Goal: Information Seeking & Learning: Get advice/opinions

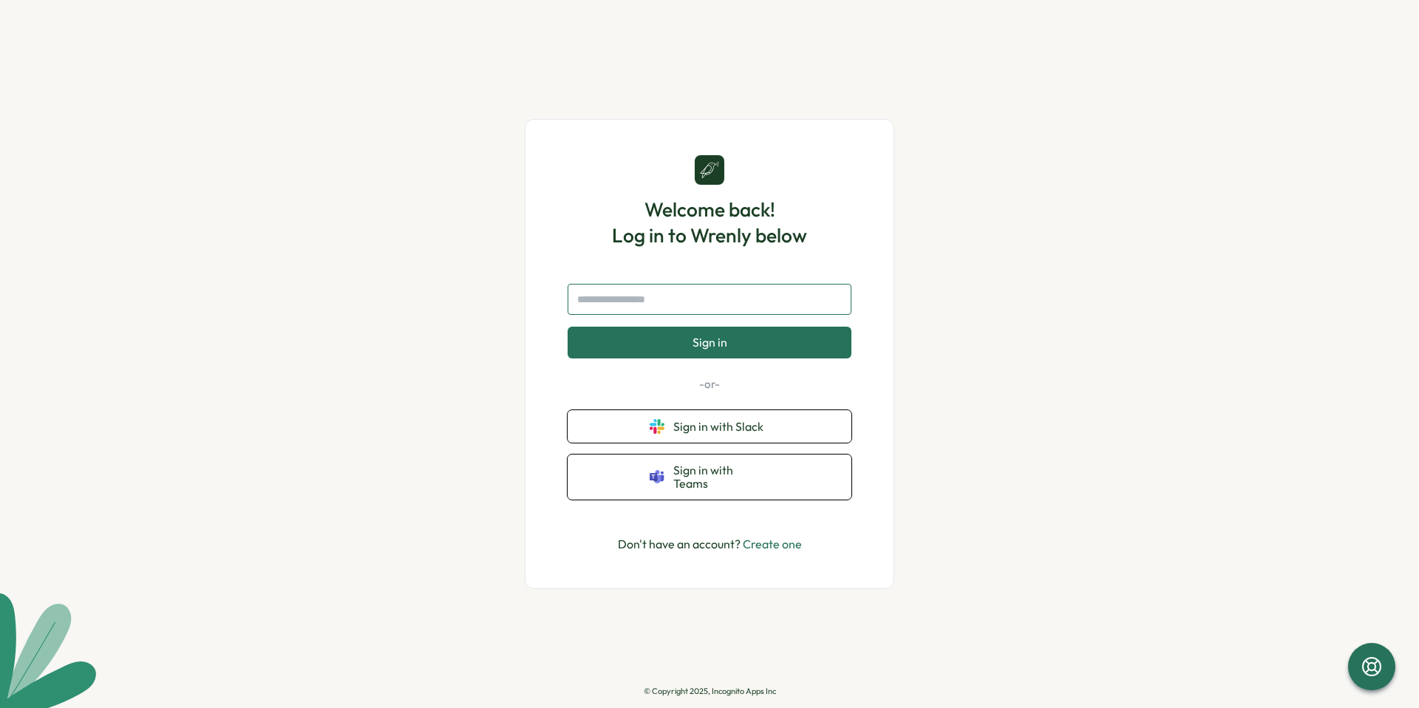
click at [665, 309] on input "text" at bounding box center [710, 299] width 284 height 31
type input "**********"
click at [689, 347] on button "Sign in" at bounding box center [710, 342] width 284 height 31
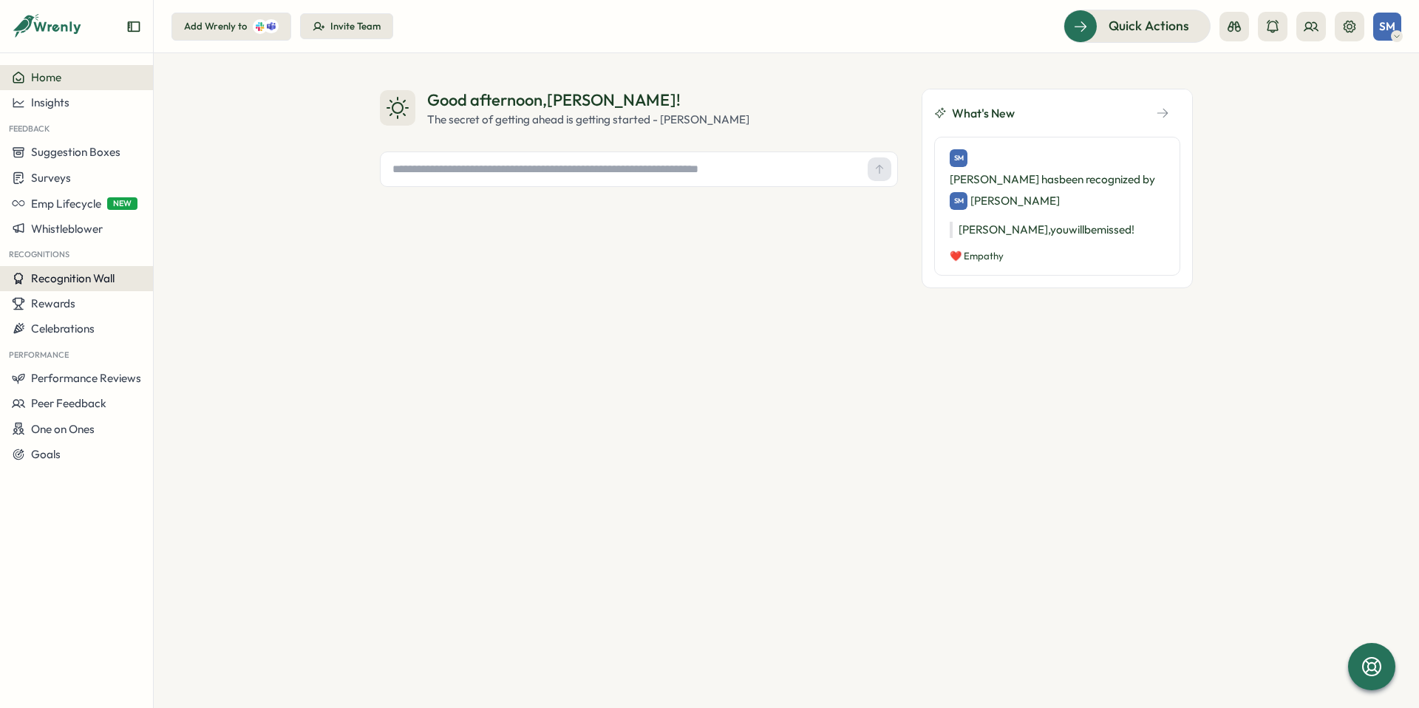
click at [64, 285] on span "Recognition Wall" at bounding box center [73, 278] width 84 height 14
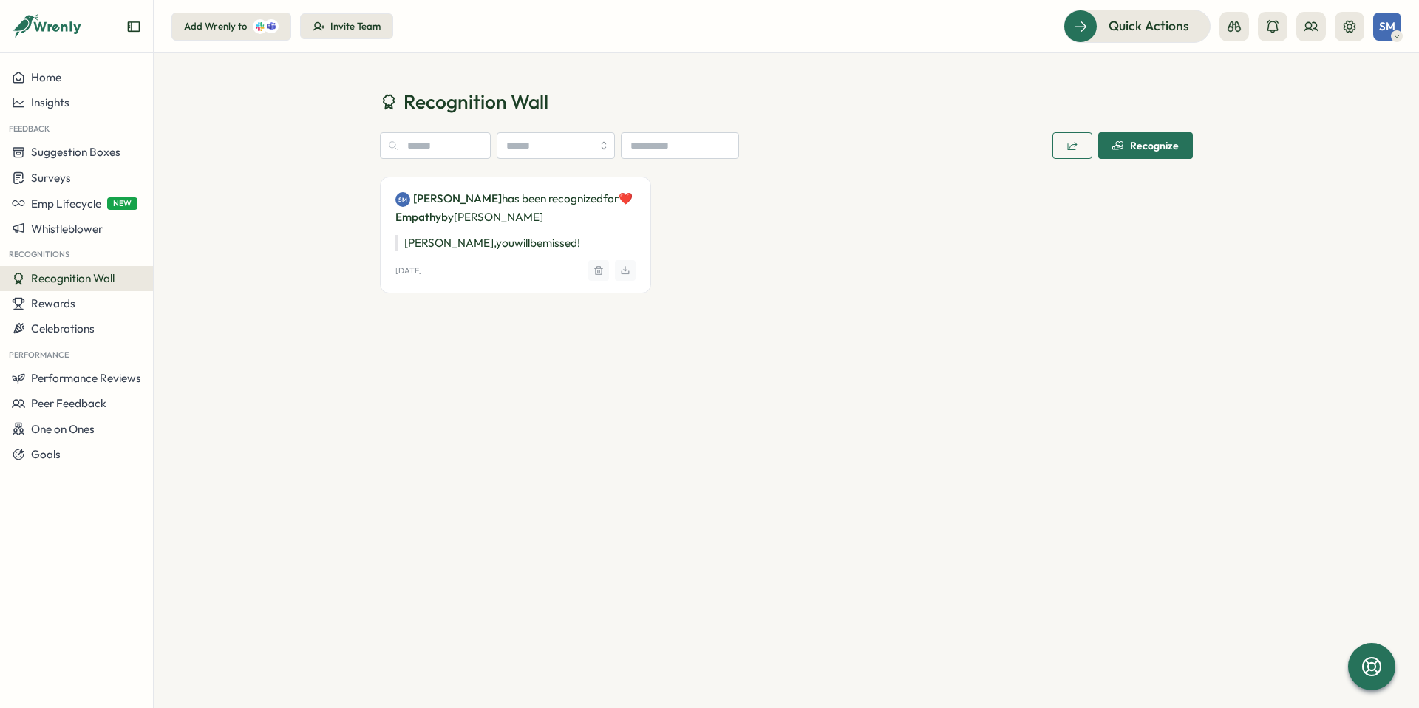
click at [1142, 148] on div "Recognize" at bounding box center [1145, 146] width 67 height 12
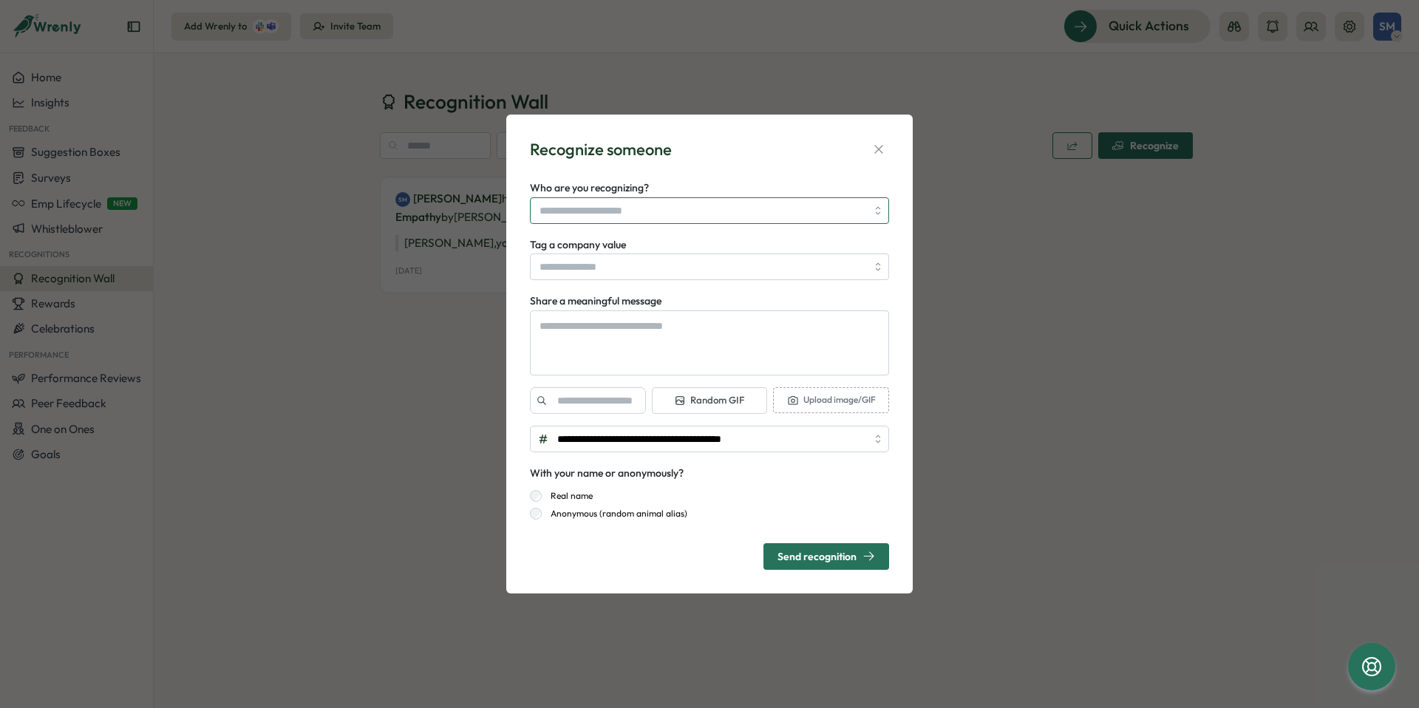
type textarea "*"
click at [739, 211] on input "Who are you recognizing?" at bounding box center [702, 210] width 327 height 25
type input "*"
click at [888, 152] on button "button" at bounding box center [878, 149] width 21 height 21
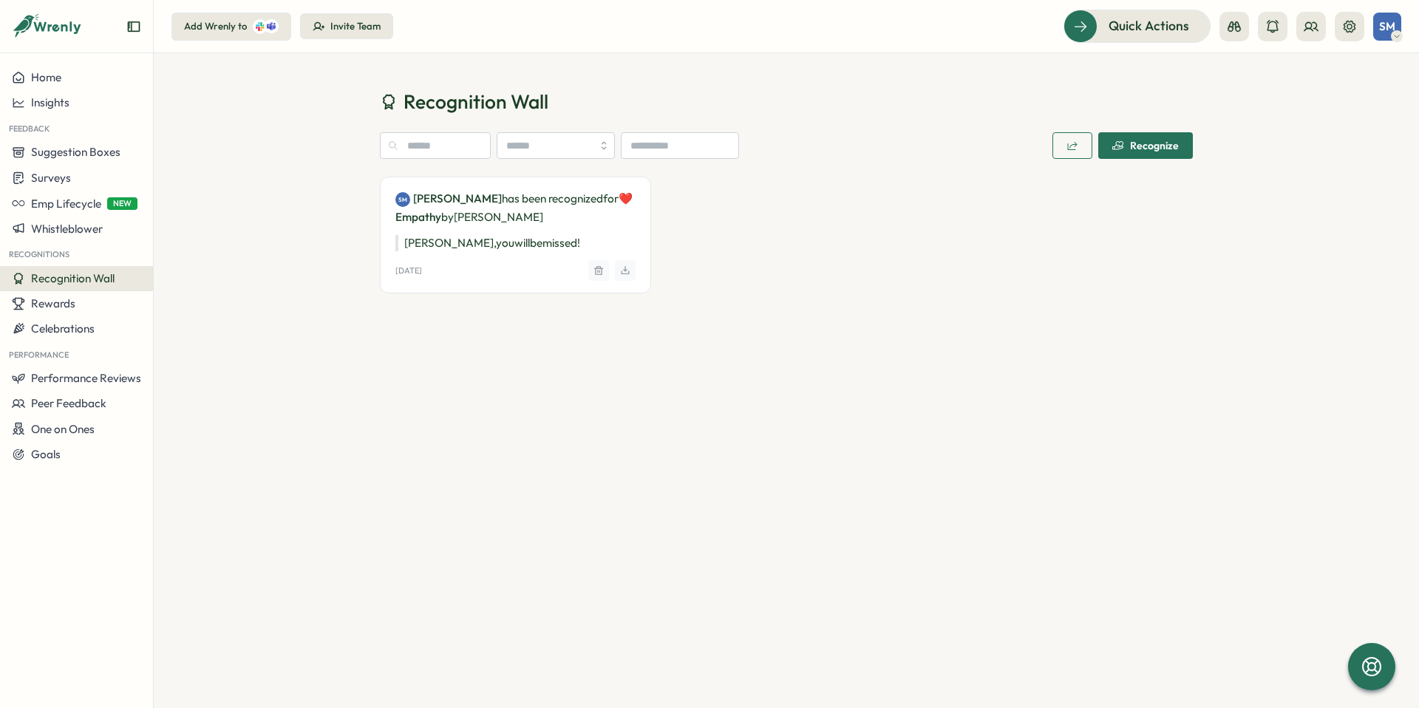
click at [64, 283] on span "Recognition Wall" at bounding box center [73, 278] width 84 height 14
click at [354, 28] on div "Invite Team" at bounding box center [355, 26] width 50 height 13
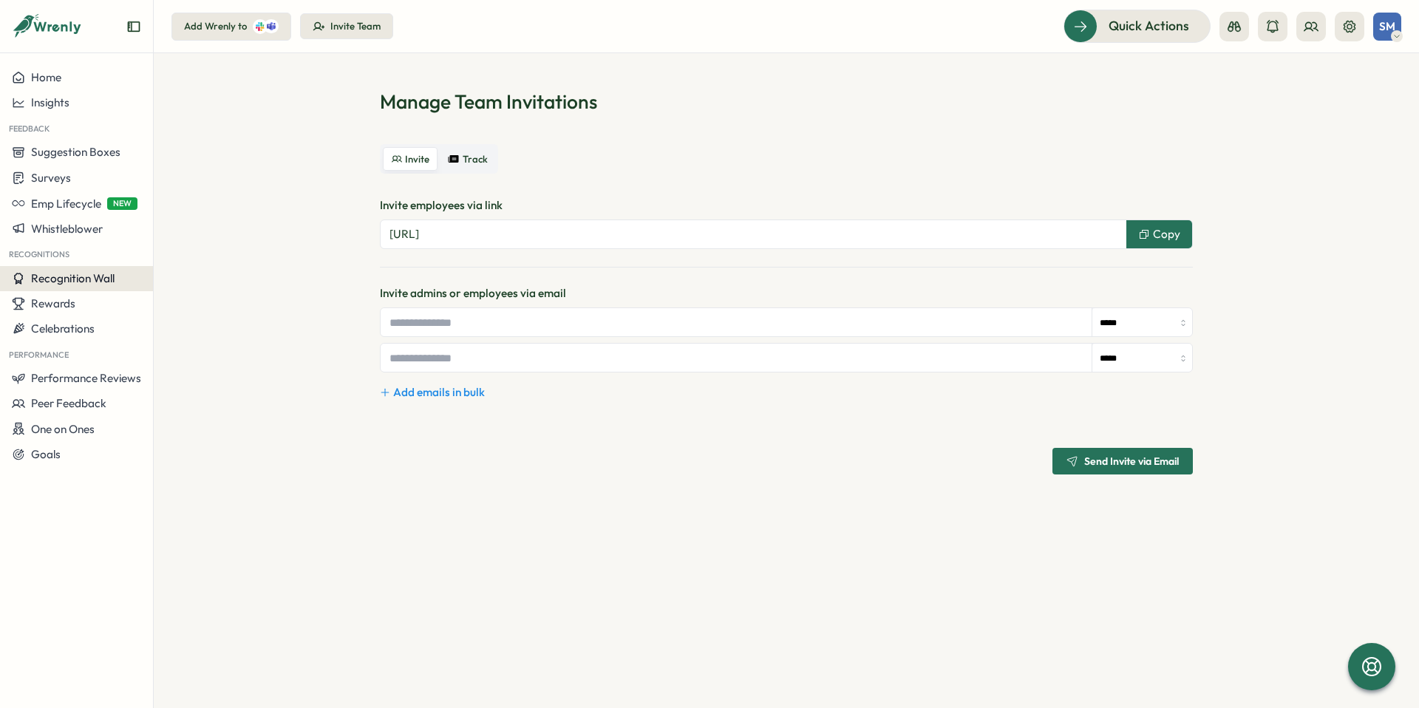
click at [64, 279] on span "Recognition Wall" at bounding box center [73, 278] width 84 height 14
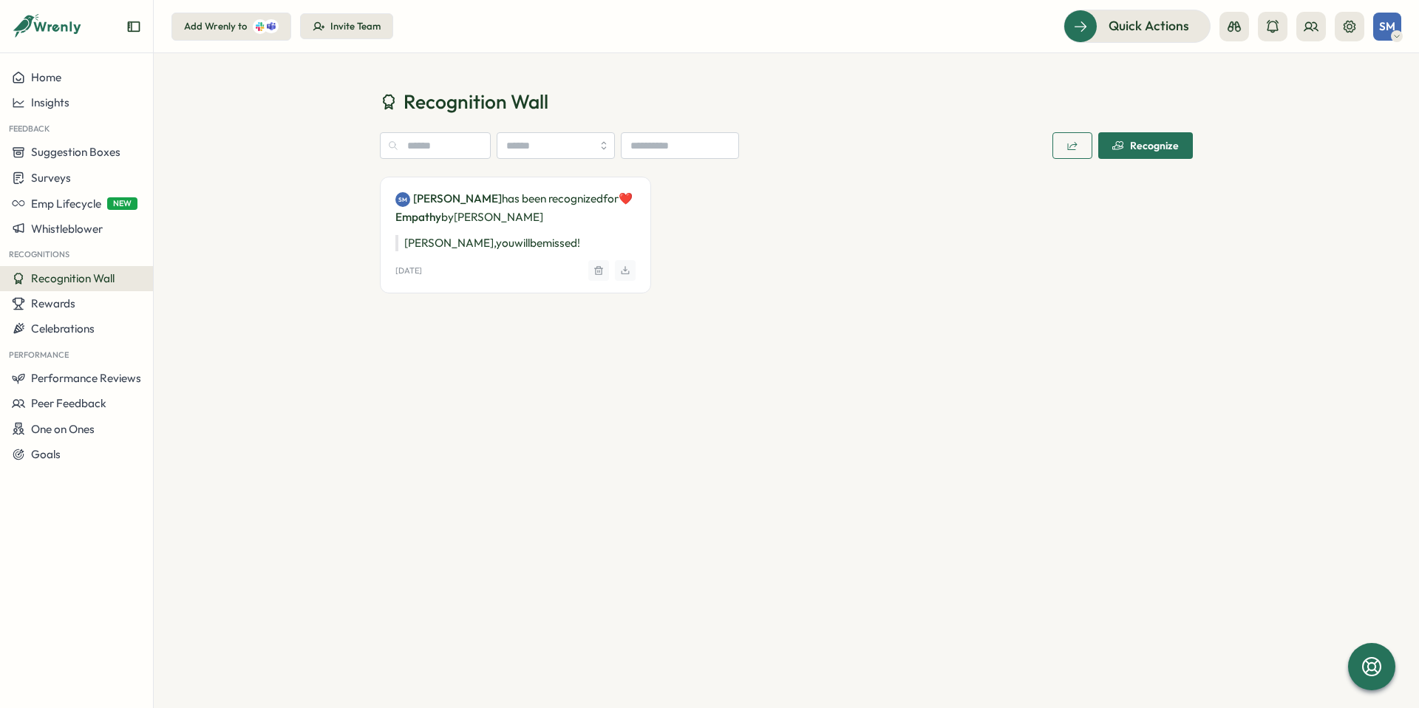
click at [1137, 148] on div "Recognize" at bounding box center [1145, 146] width 67 height 12
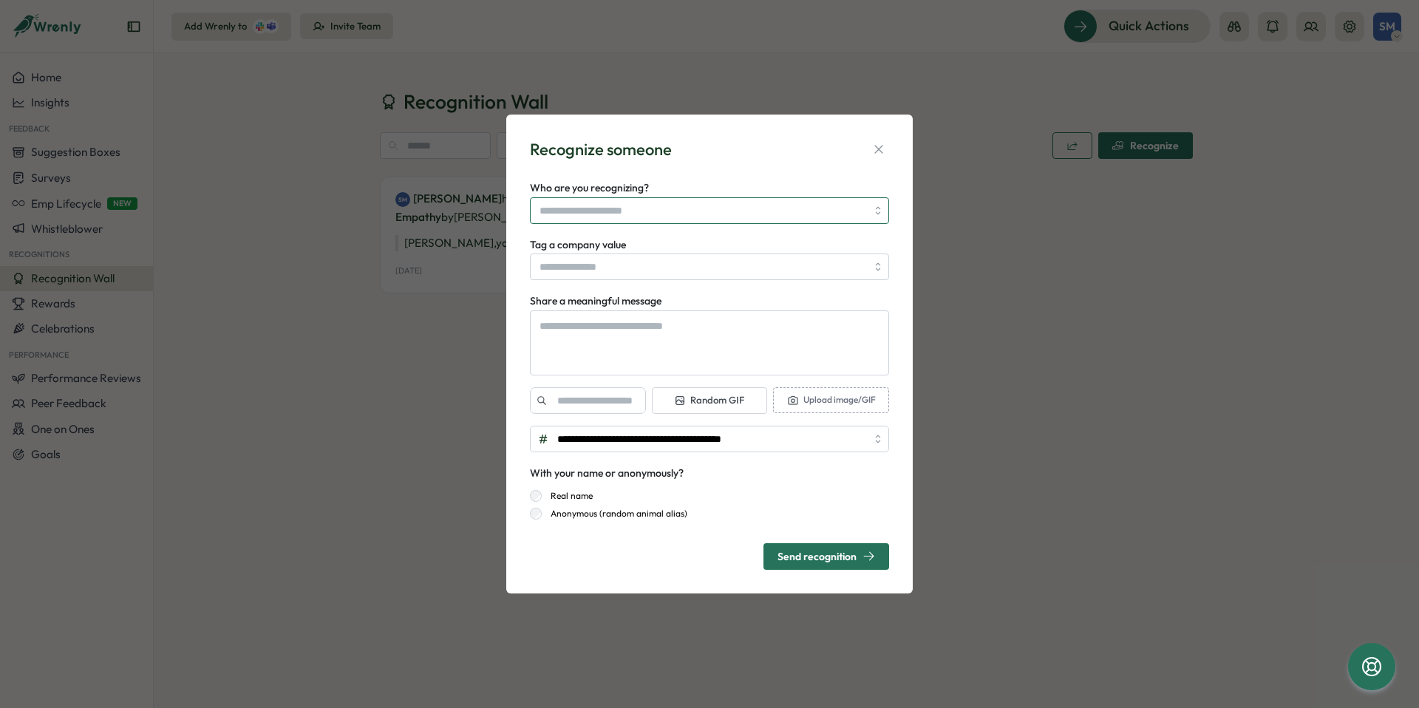
click at [729, 211] on input "Who are you recognizing?" at bounding box center [702, 210] width 327 height 25
click at [381, 343] on div "**********" at bounding box center [709, 354] width 1419 height 708
click at [583, 265] on input "Tag a company value" at bounding box center [709, 266] width 359 height 27
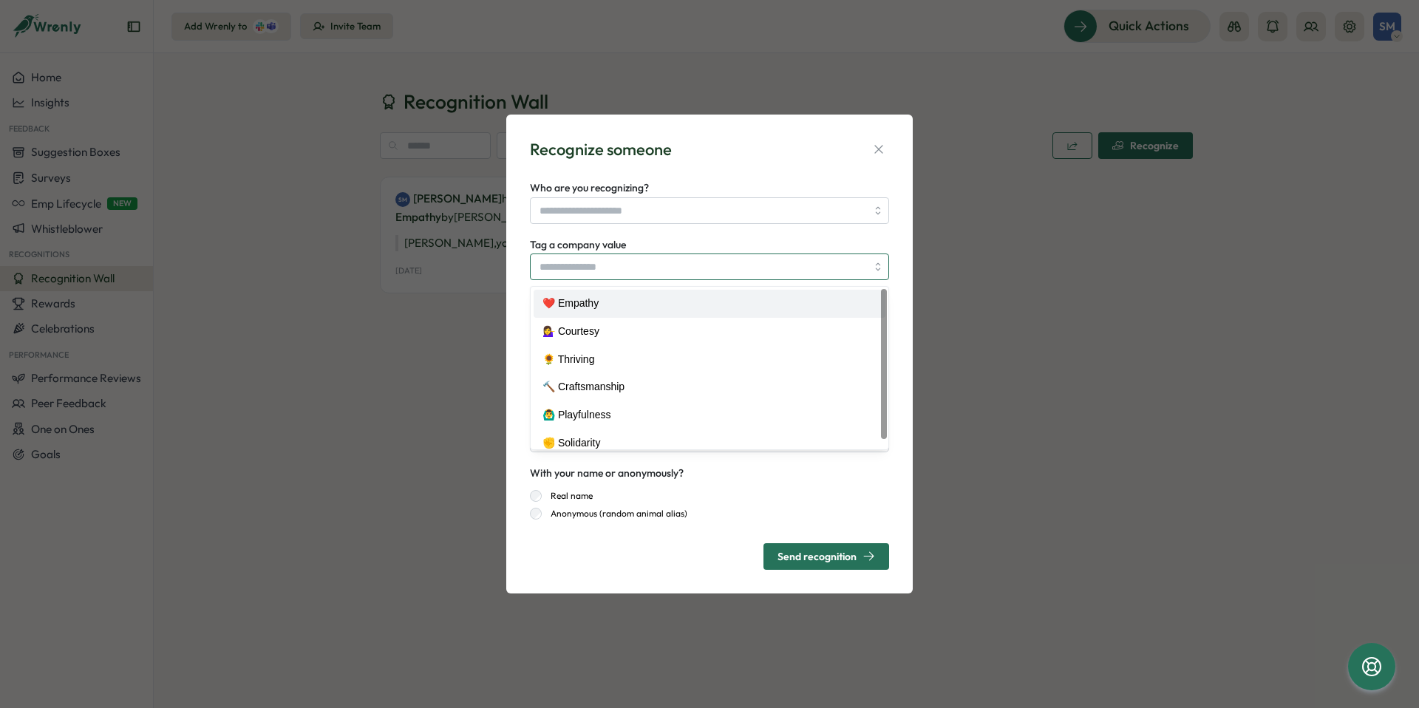
click at [593, 269] on input "Tag a company value" at bounding box center [709, 266] width 359 height 27
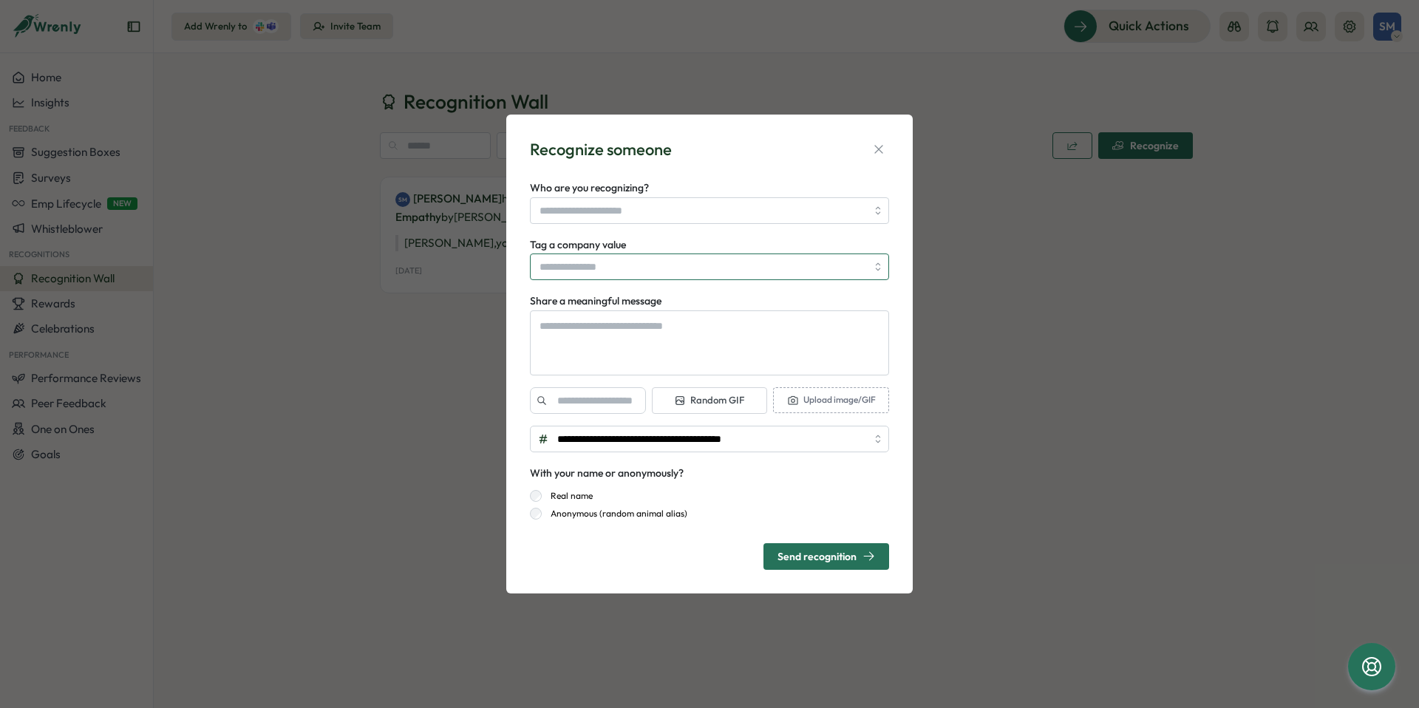
click at [593, 269] on input "Tag a company value" at bounding box center [709, 266] width 359 height 27
click at [426, 346] on div "**********" at bounding box center [709, 354] width 1419 height 708
click at [876, 151] on icon "button" at bounding box center [878, 150] width 8 height 8
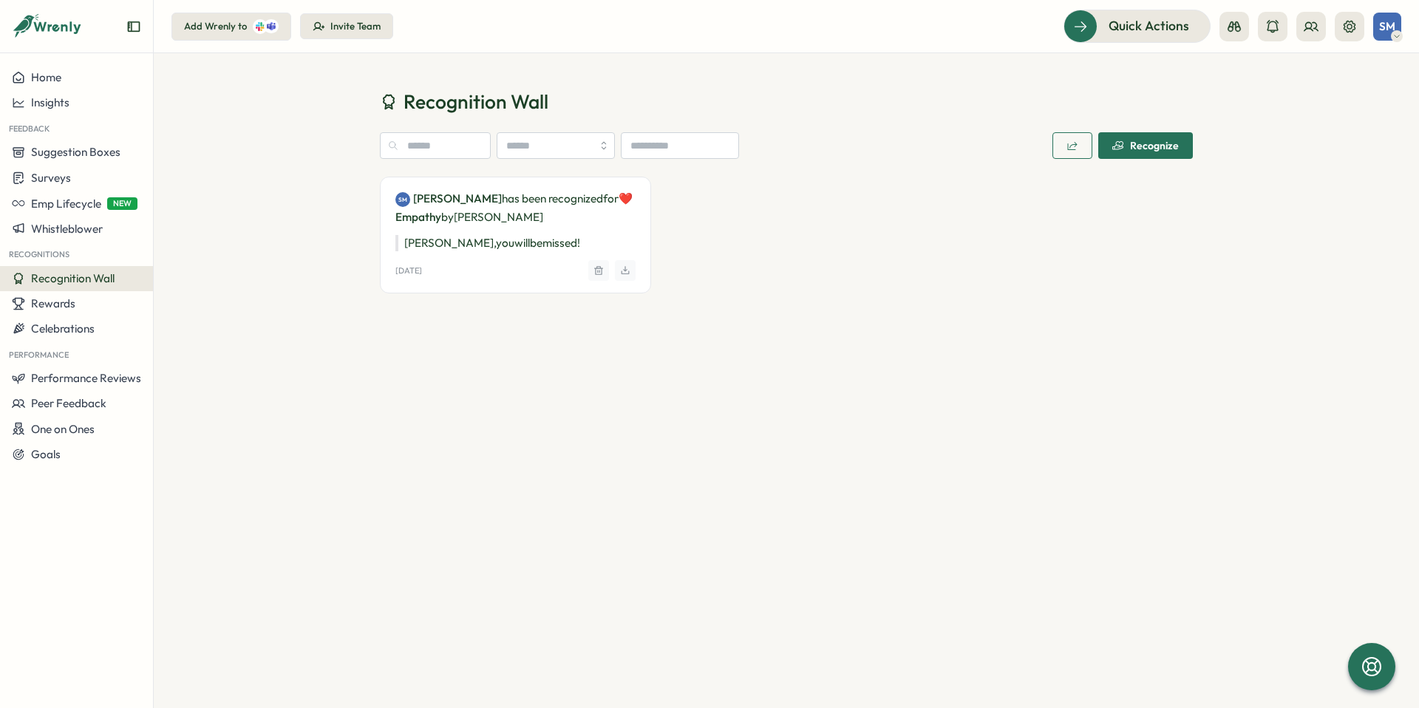
click at [1144, 144] on div "Recognize" at bounding box center [1145, 146] width 67 height 12
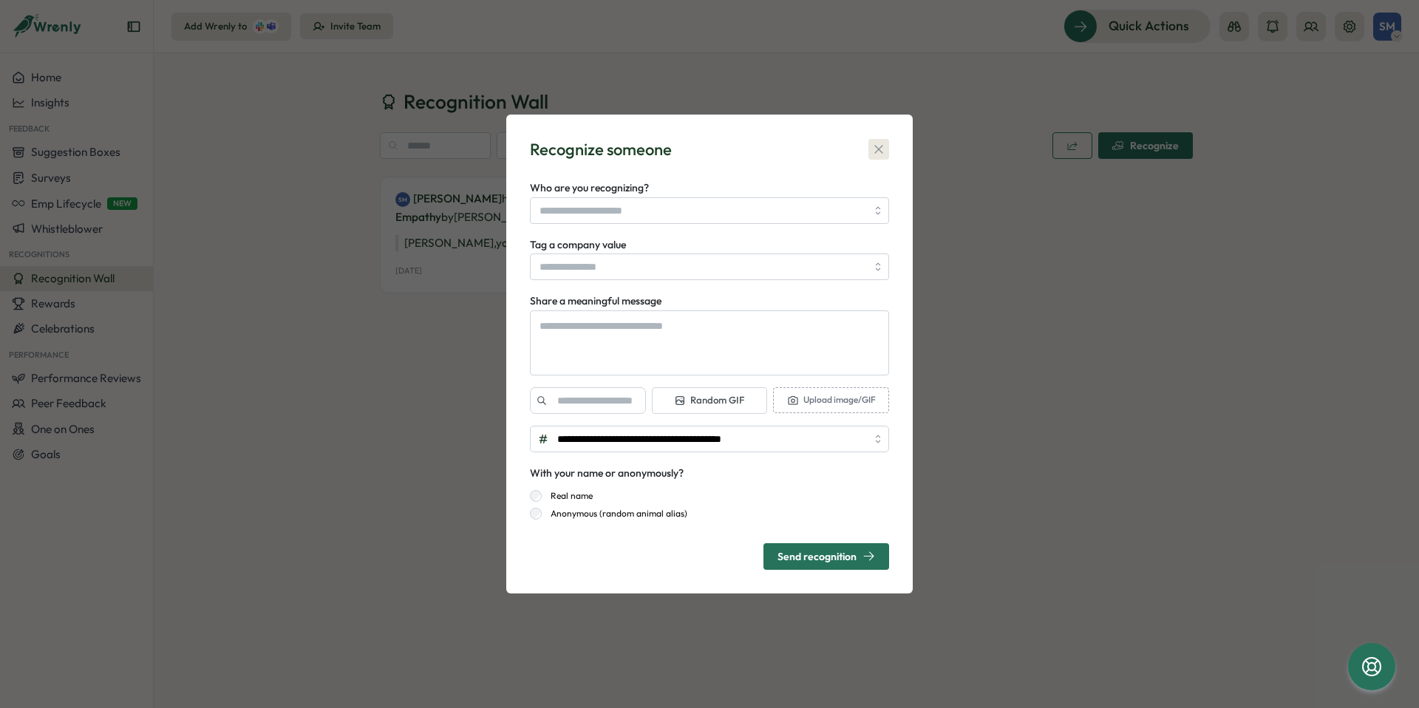
click at [879, 143] on icon "button" at bounding box center [878, 149] width 15 height 15
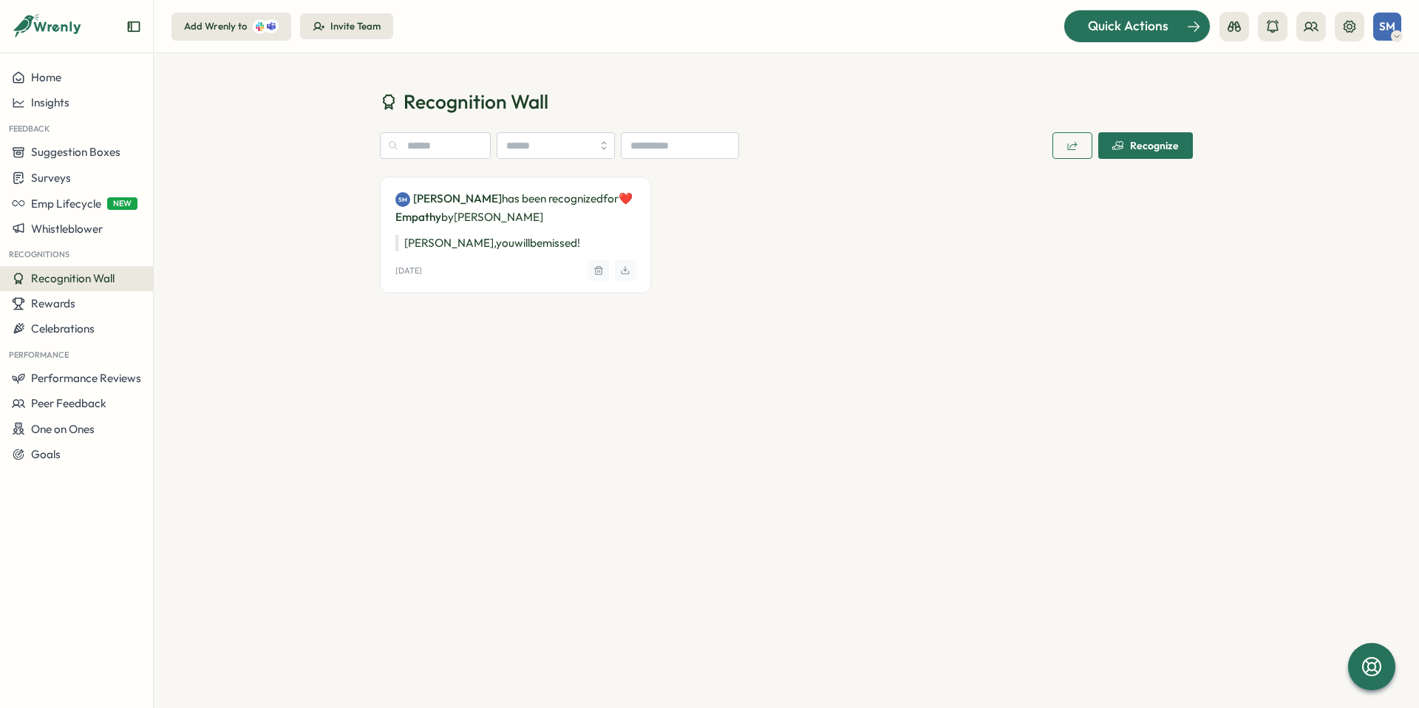
click at [1157, 27] on span "Quick Actions" at bounding box center [1128, 25] width 81 height 19
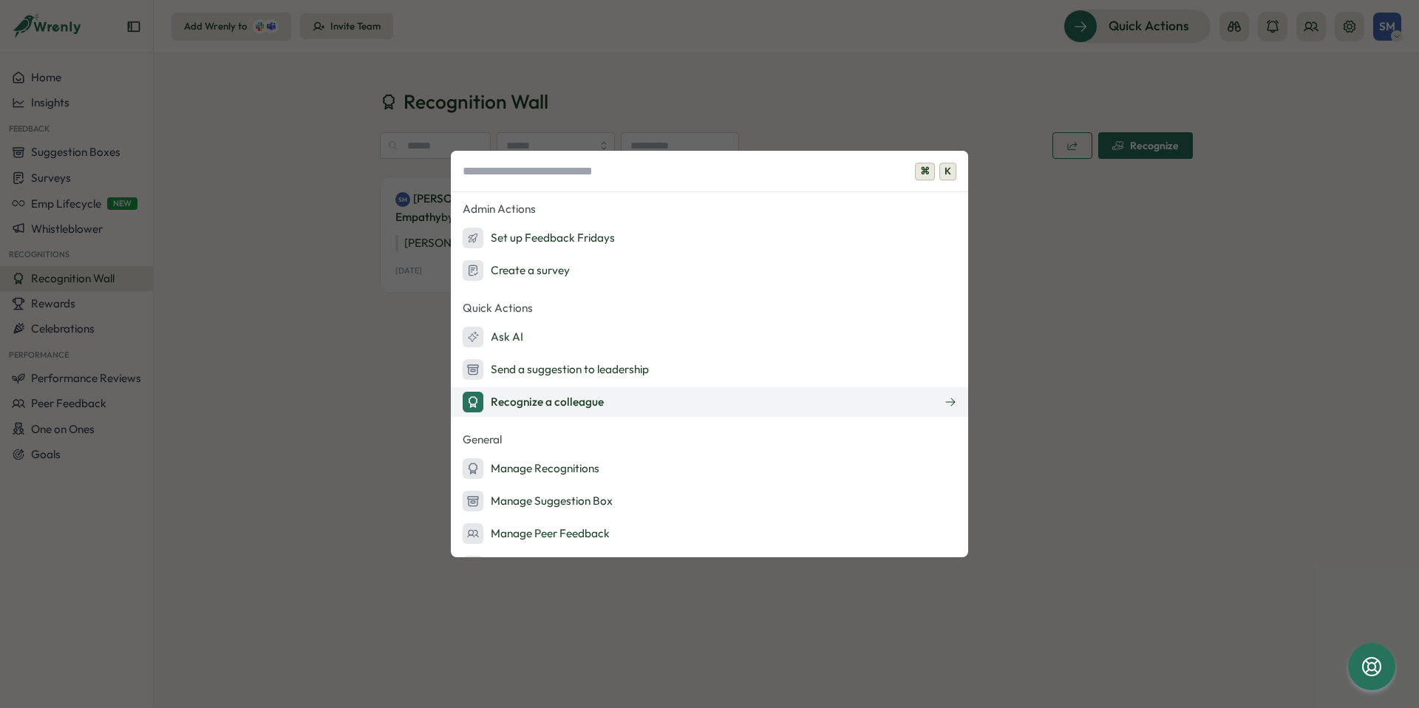
click at [587, 409] on div "Recognize a colleague" at bounding box center [533, 402] width 141 height 21
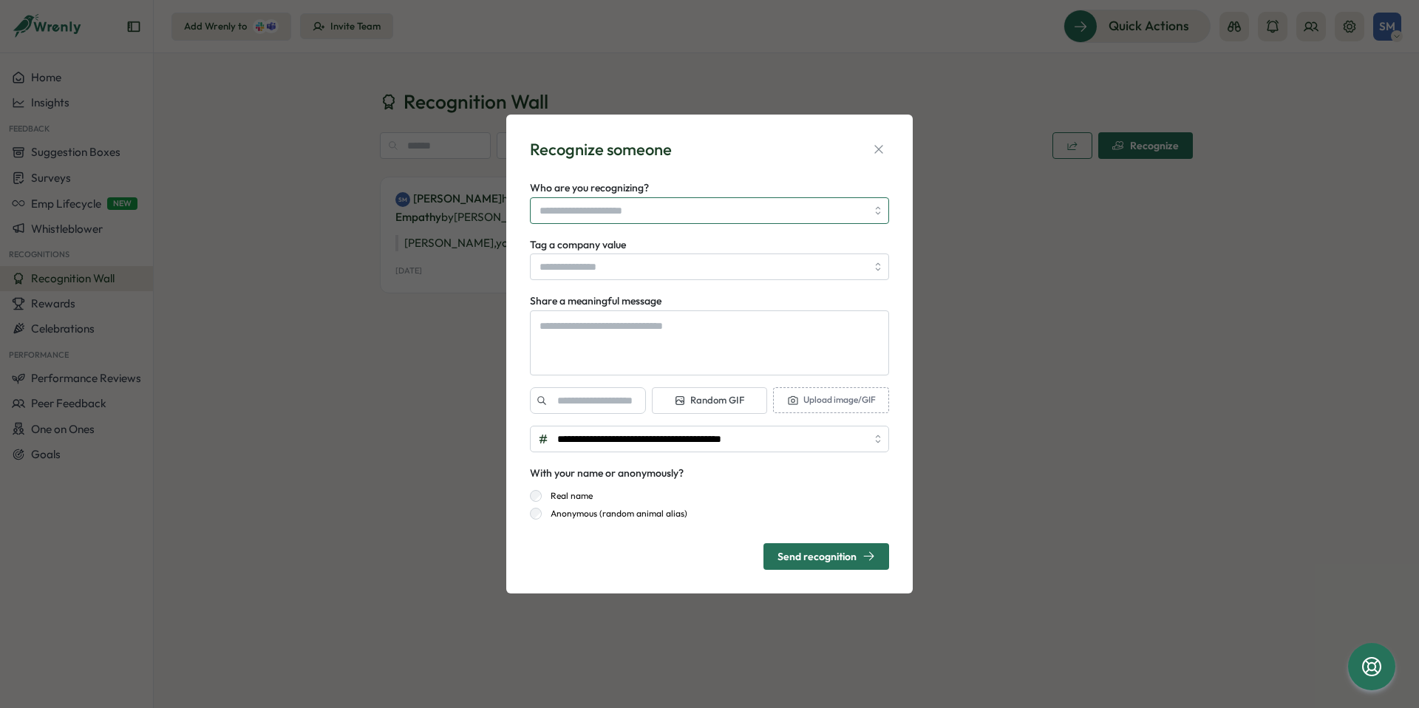
type textarea "*"
click at [574, 216] on input "Who are you recognizing?" at bounding box center [702, 210] width 327 height 25
click at [879, 151] on icon "button" at bounding box center [878, 150] width 8 height 8
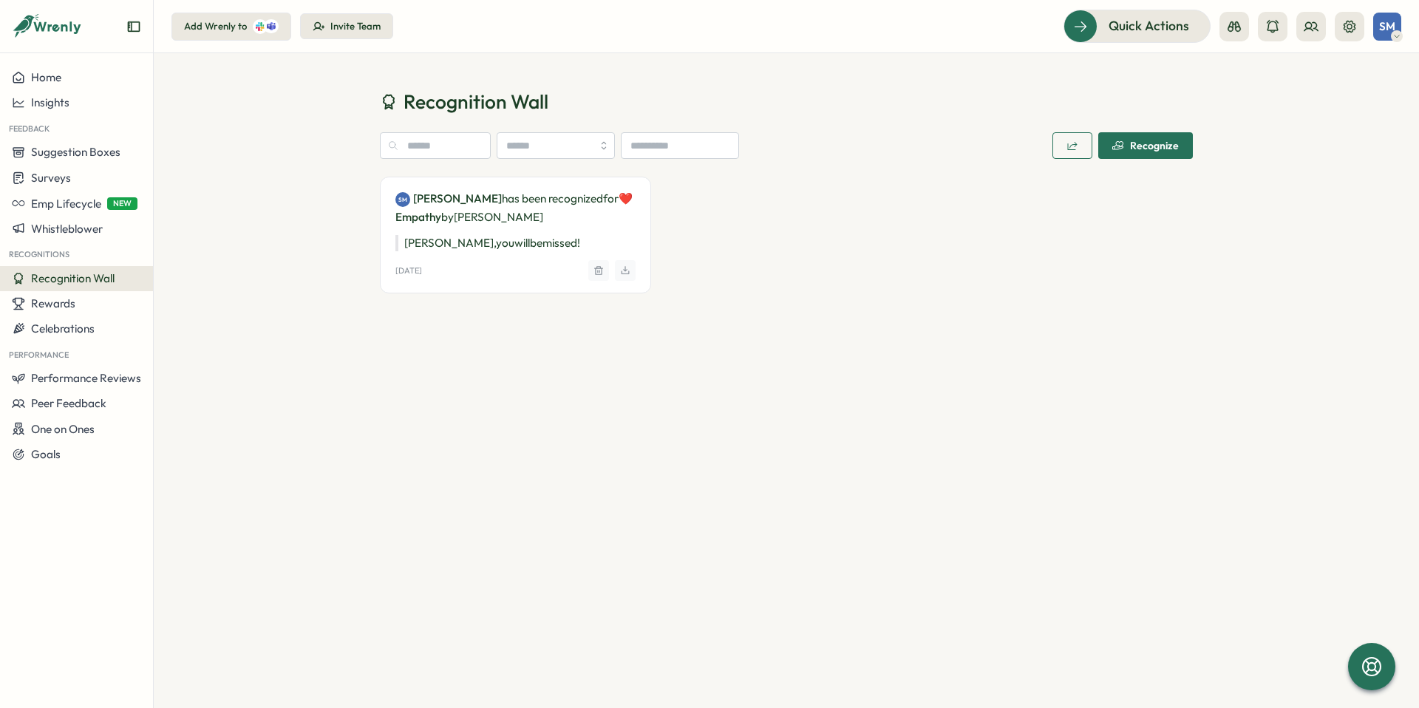
click at [56, 26] on icon at bounding box center [47, 26] width 71 height 25
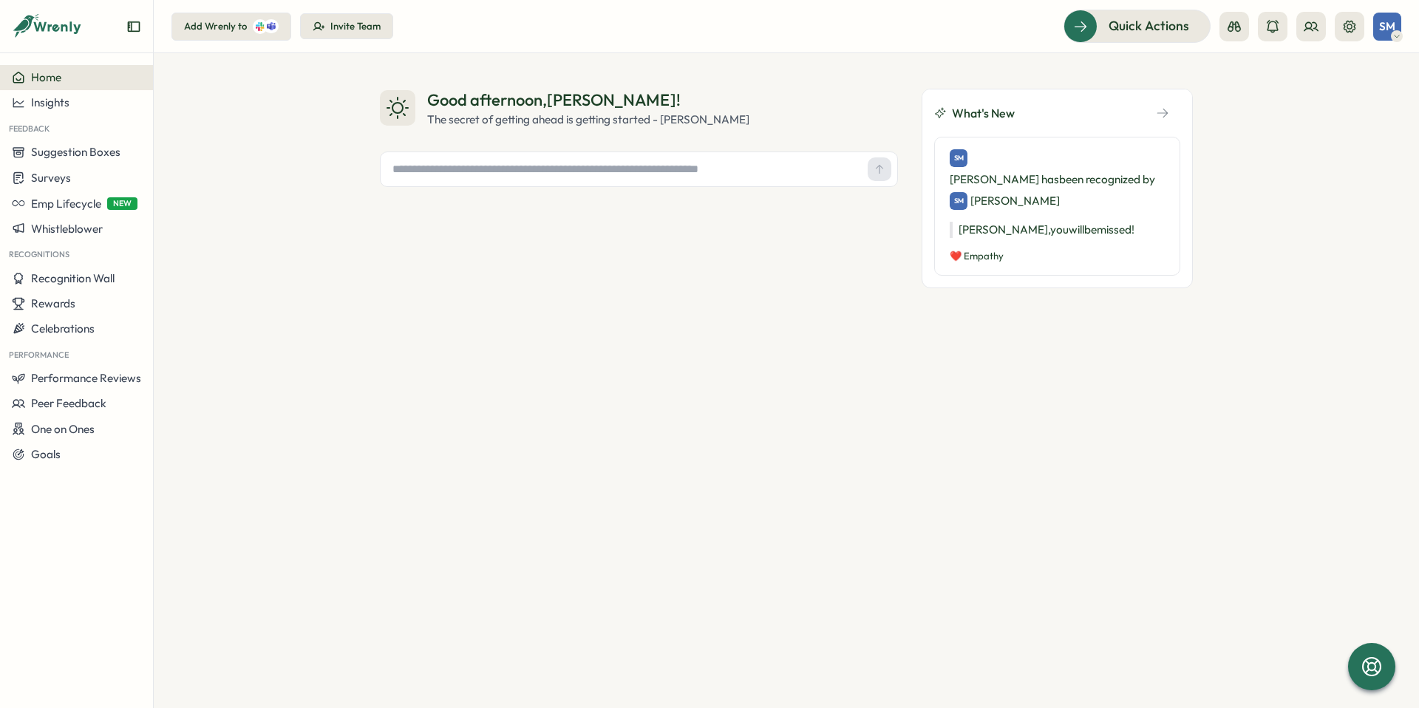
click at [359, 30] on div "Invite Team" at bounding box center [355, 26] width 50 height 13
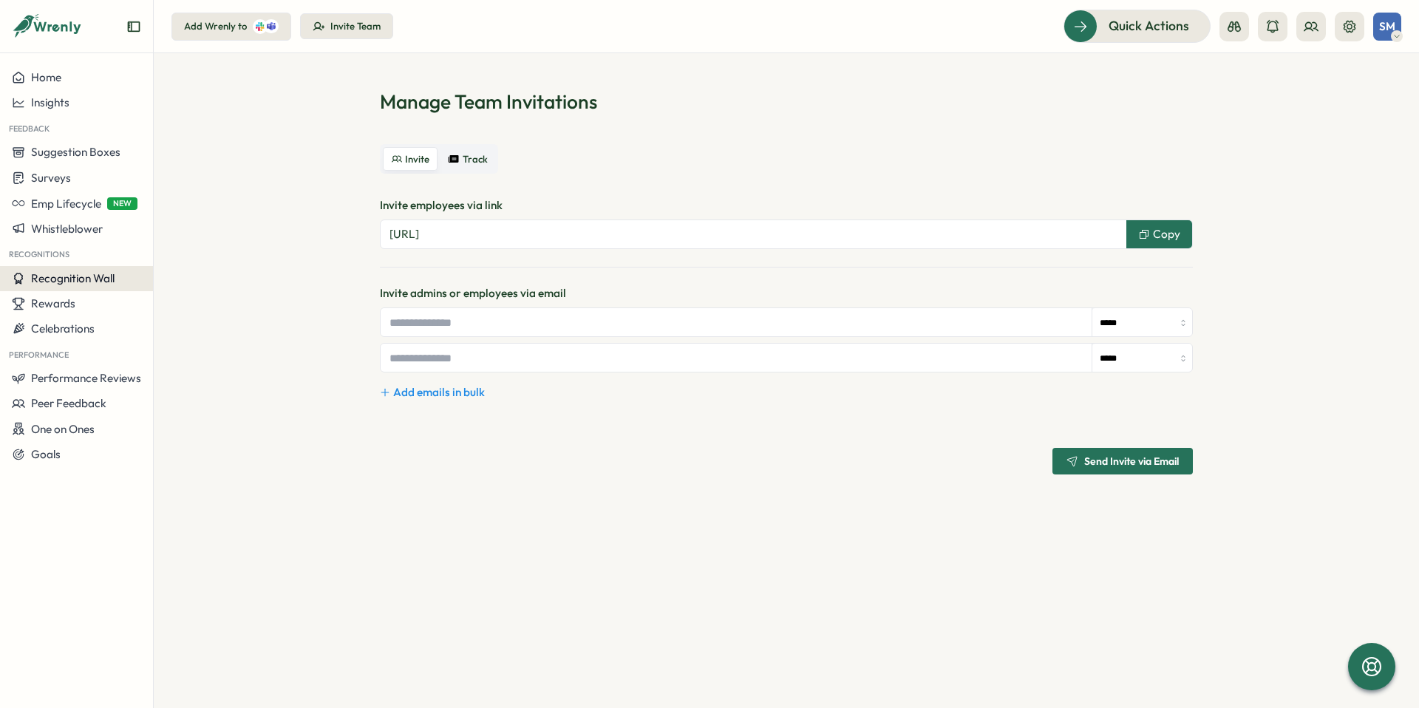
click at [49, 279] on span "Recognition Wall" at bounding box center [73, 278] width 84 height 14
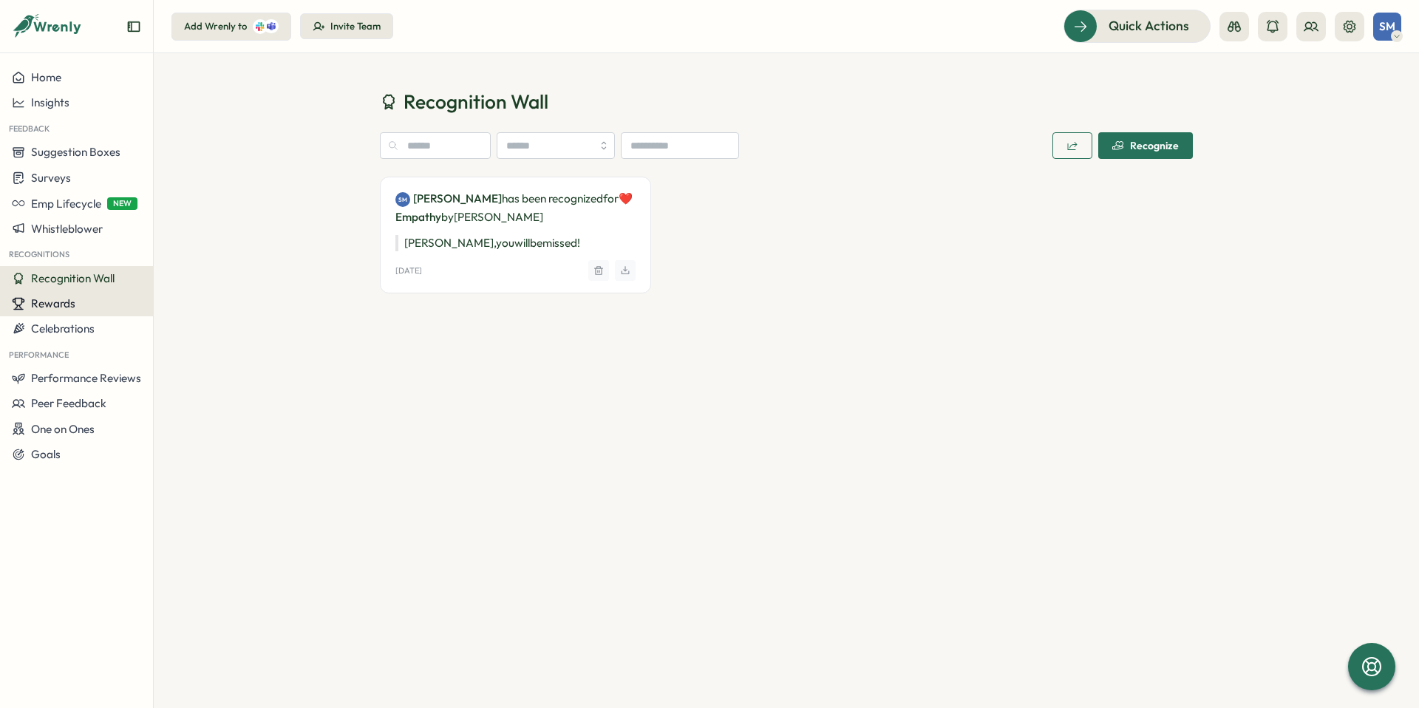
click at [64, 307] on span "Rewards" at bounding box center [53, 303] width 44 height 14
click at [72, 278] on span "Recognition Wall" at bounding box center [73, 278] width 84 height 14
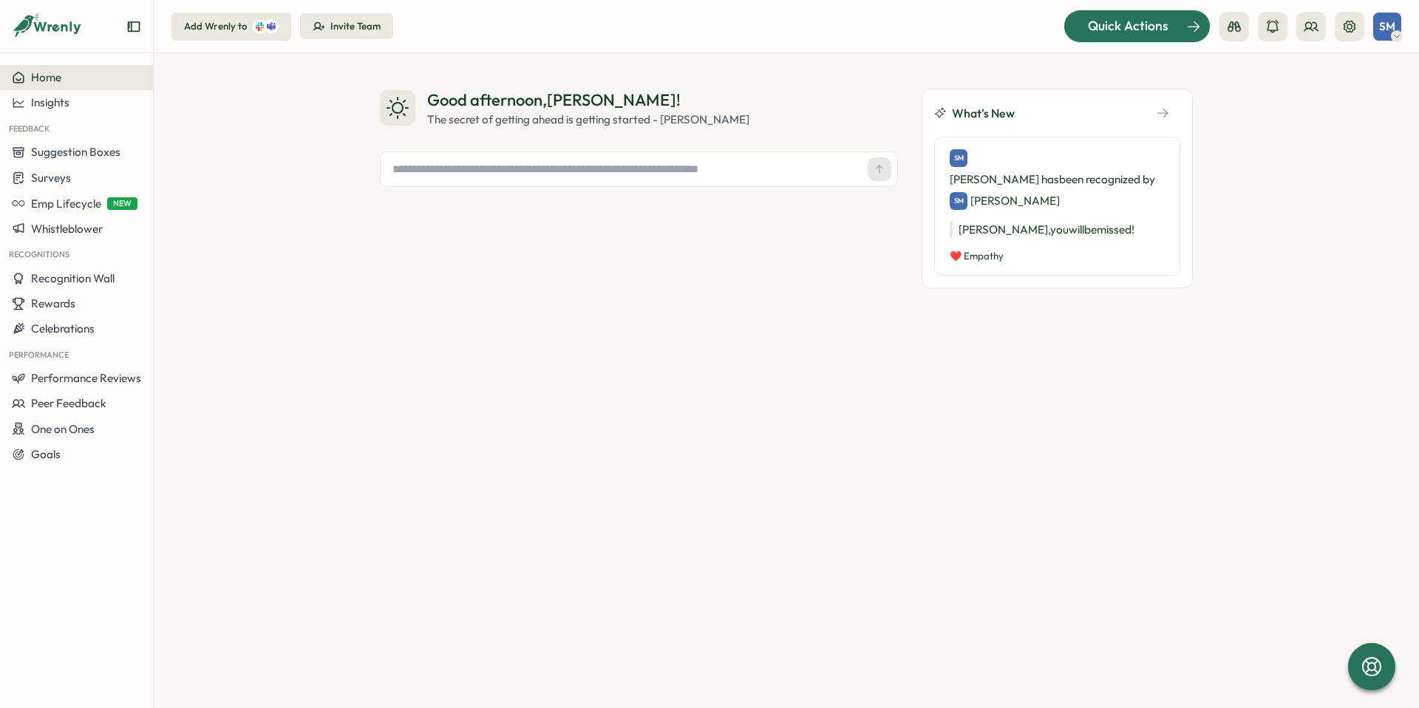
click at [1168, 32] on div "Quick Actions" at bounding box center [1128, 25] width 134 height 19
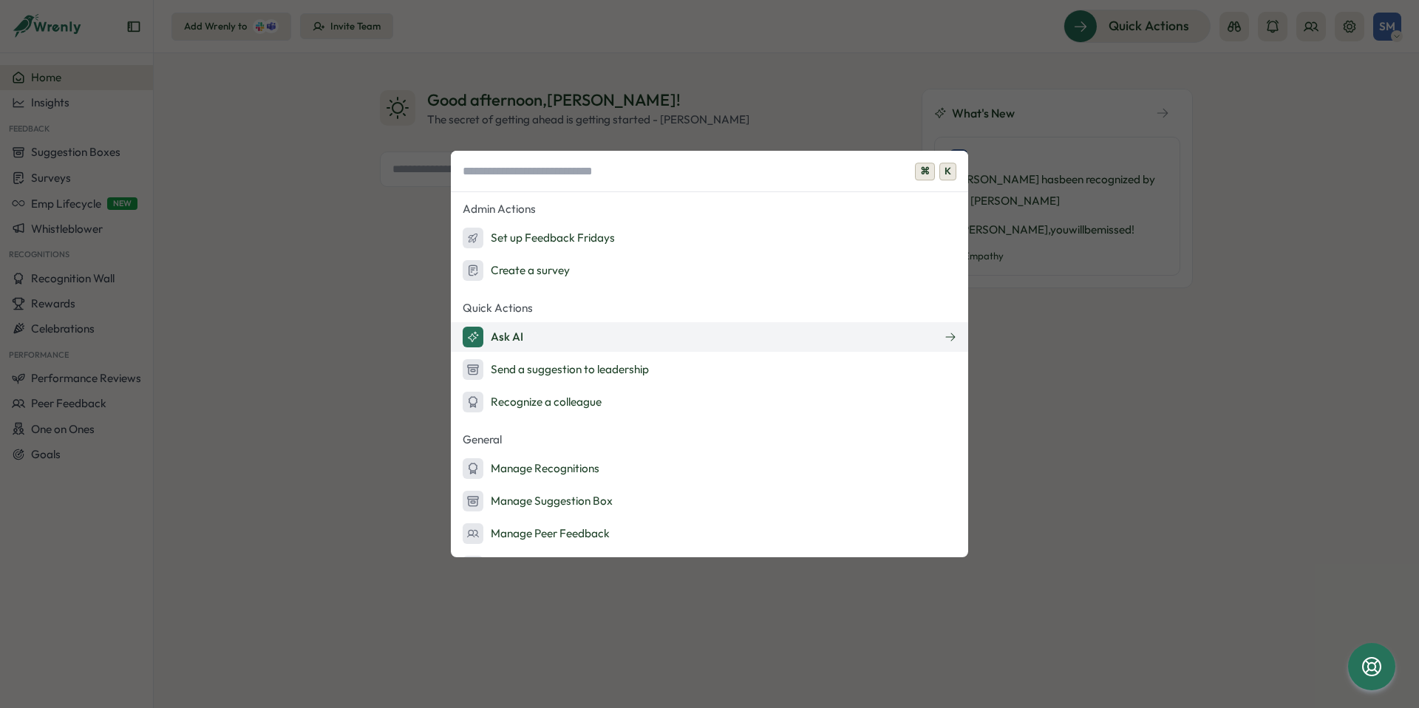
click at [536, 337] on button "Ask AI" at bounding box center [709, 337] width 517 height 30
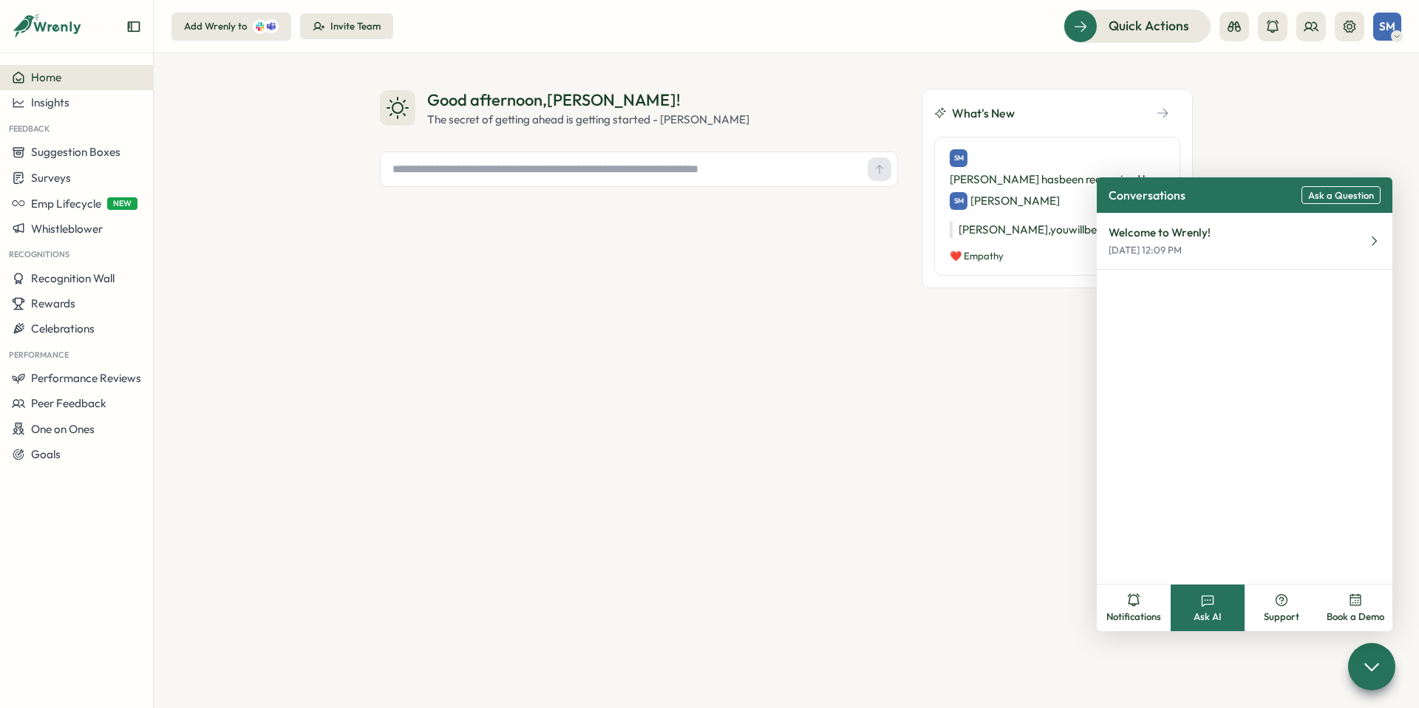
click at [1145, 479] on div "Welcome to Wrenly! [DATE] 12:09 PM" at bounding box center [1245, 398] width 296 height 371
click at [1210, 610] on span "Ask AI" at bounding box center [1207, 616] width 28 height 13
click at [1349, 202] on button "Ask a Question" at bounding box center [1340, 195] width 79 height 18
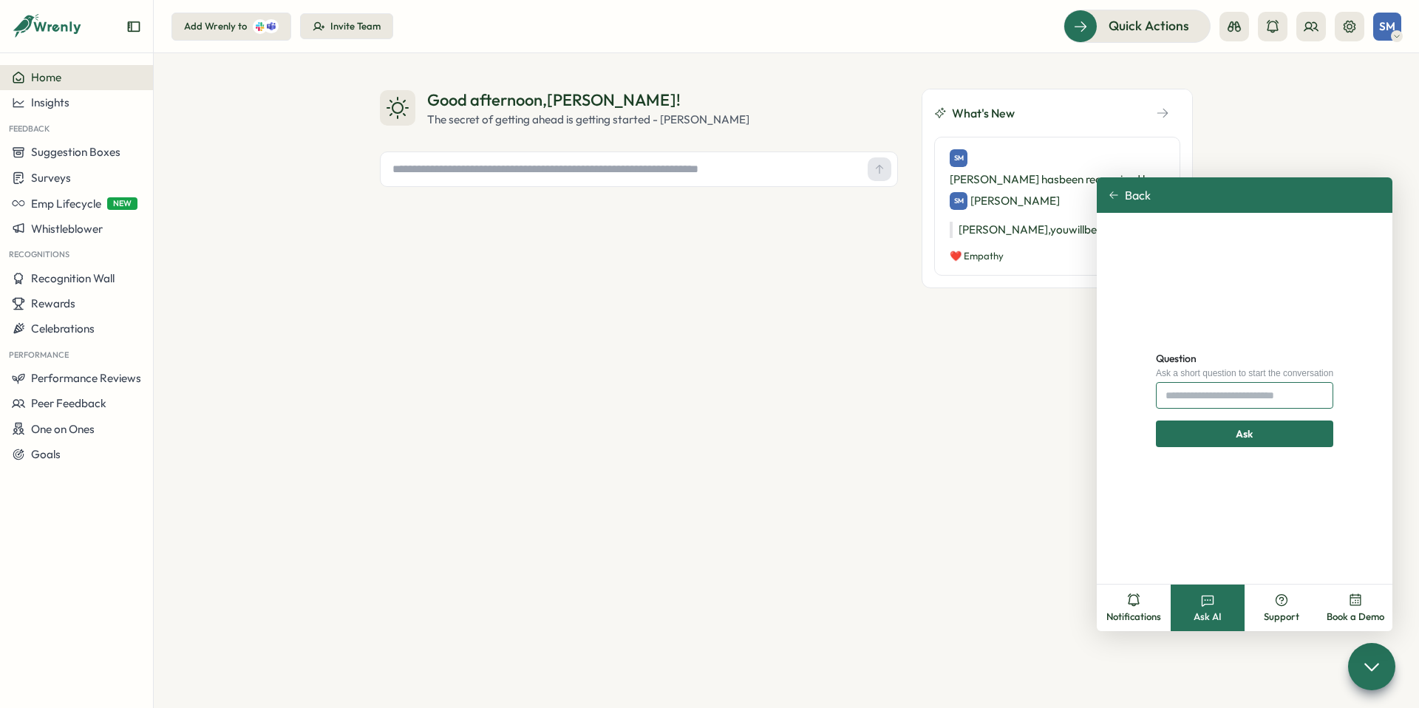
click at [1176, 398] on input "Question" at bounding box center [1244, 395] width 177 height 27
type input "**********"
click button "Ask" at bounding box center [1244, 433] width 177 height 27
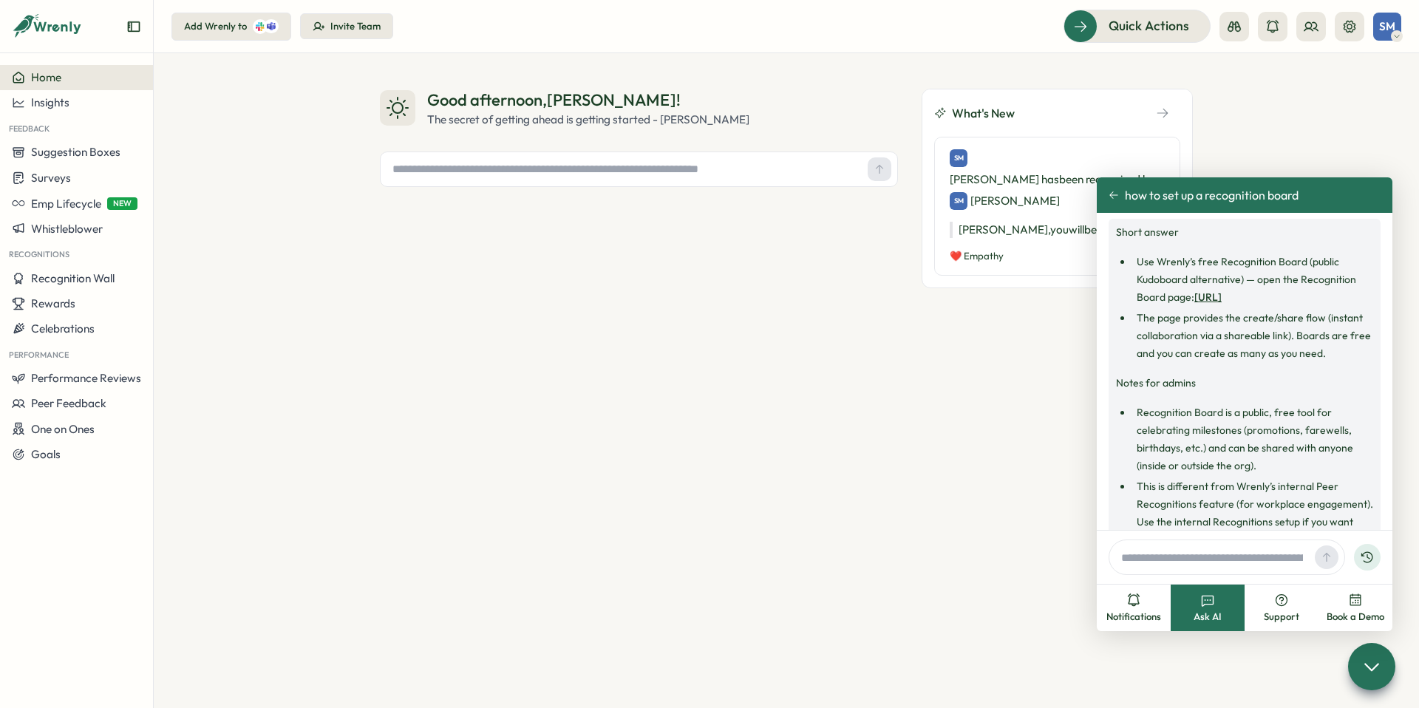
scroll to position [45, 0]
click at [1222, 293] on link "[URL]" at bounding box center [1207, 293] width 27 height 13
click at [1382, 31] on span "SM" at bounding box center [1387, 26] width 16 height 13
click at [1349, 97] on div "My Activity" at bounding box center [1362, 100] width 73 height 16
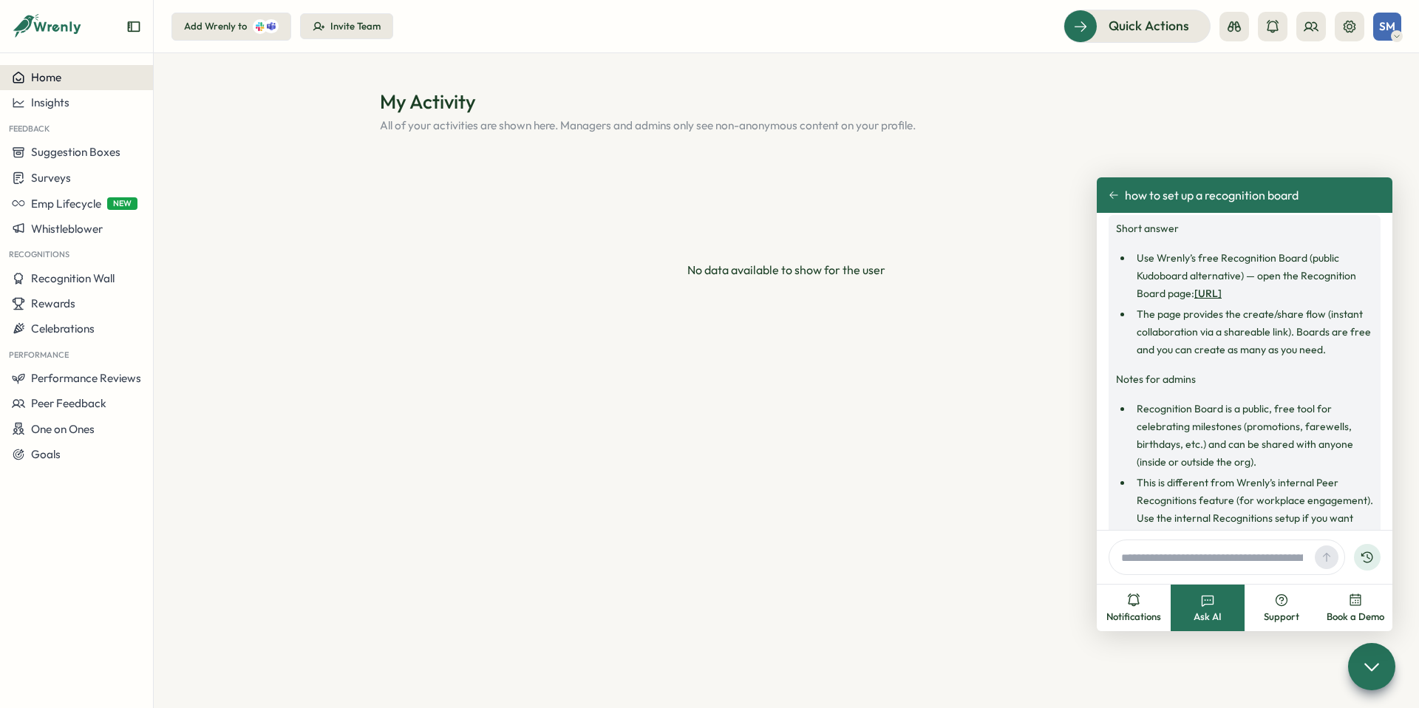
click at [46, 78] on span "Home" at bounding box center [46, 77] width 30 height 14
